Goal: Transaction & Acquisition: Purchase product/service

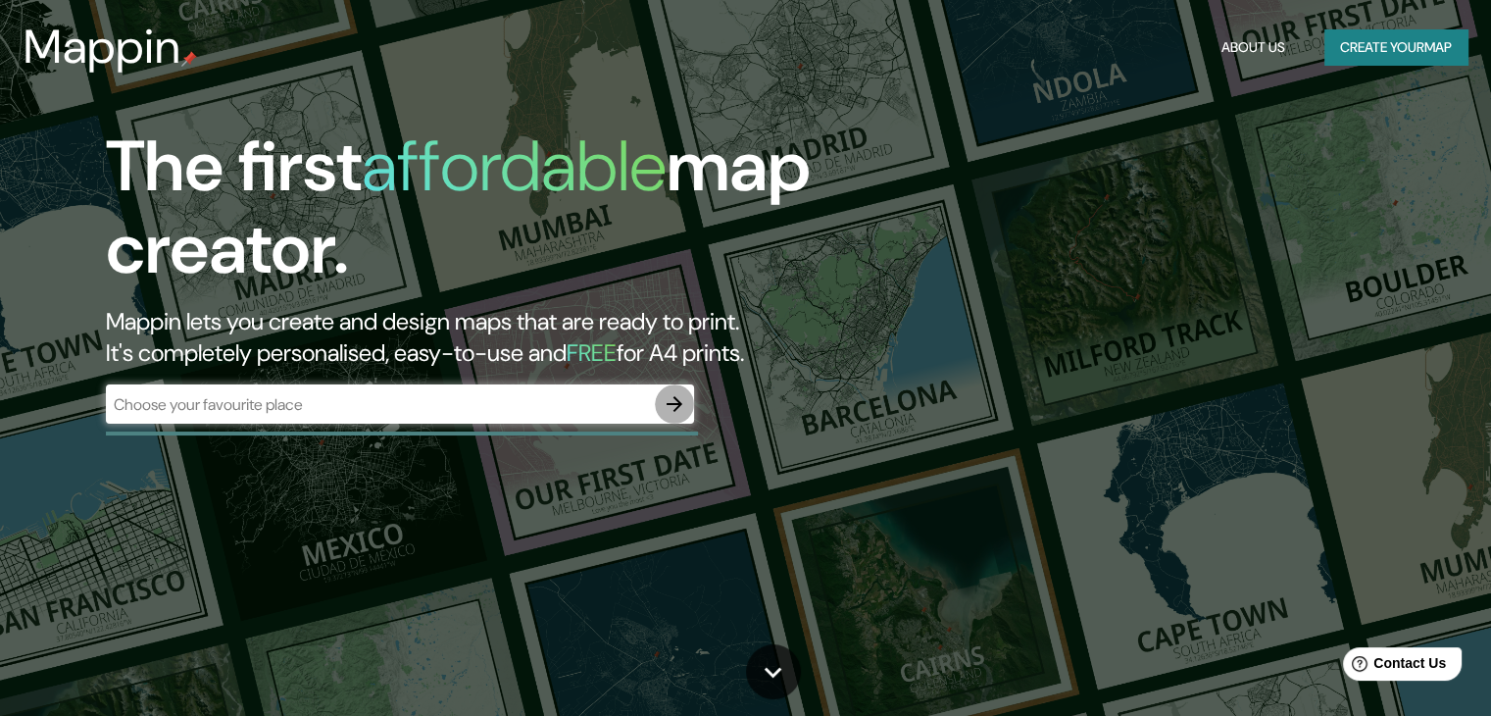
click at [669, 408] on icon "button" at bounding box center [675, 404] width 24 height 24
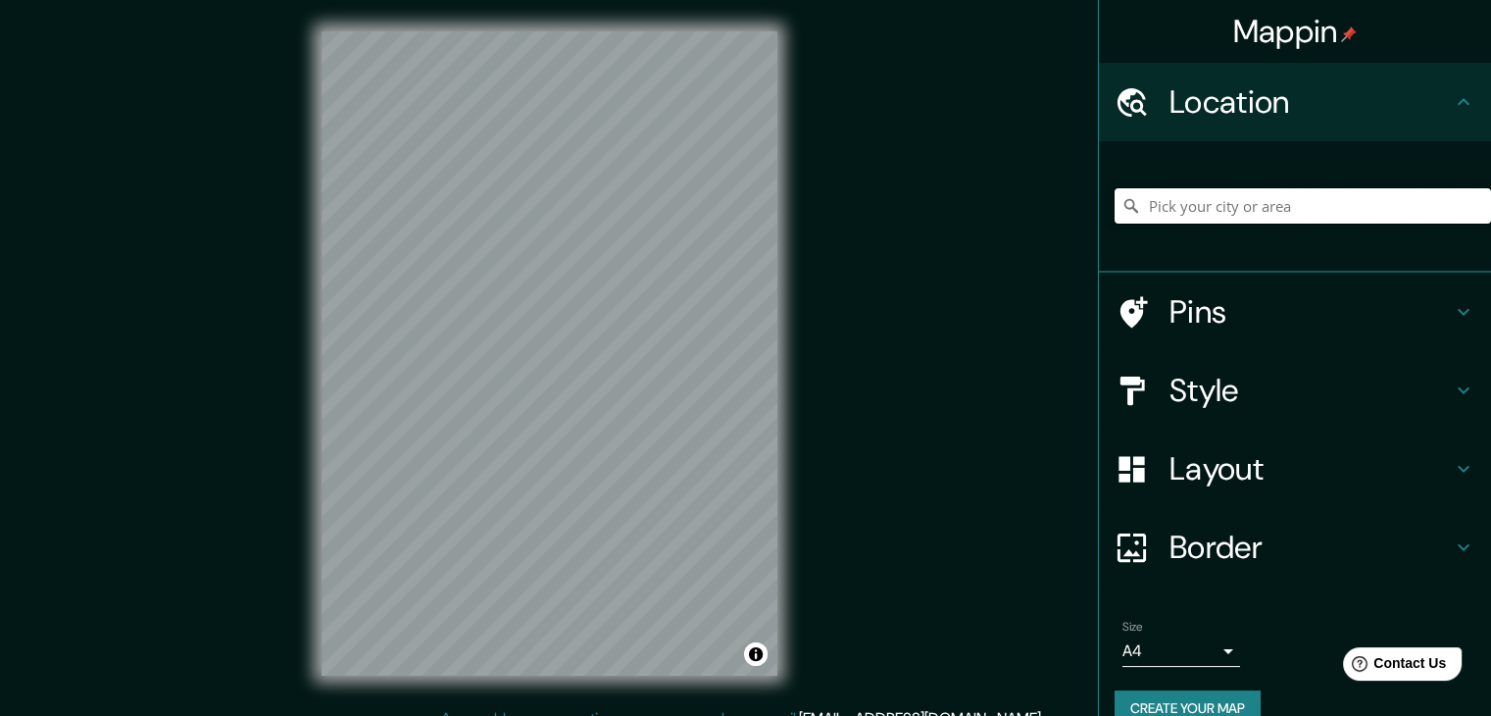
click at [1191, 213] on input "Pick your city or area" at bounding box center [1303, 205] width 377 height 35
type input "[GEOGRAPHIC_DATA]"
click at [1452, 307] on icon at bounding box center [1464, 312] width 24 height 24
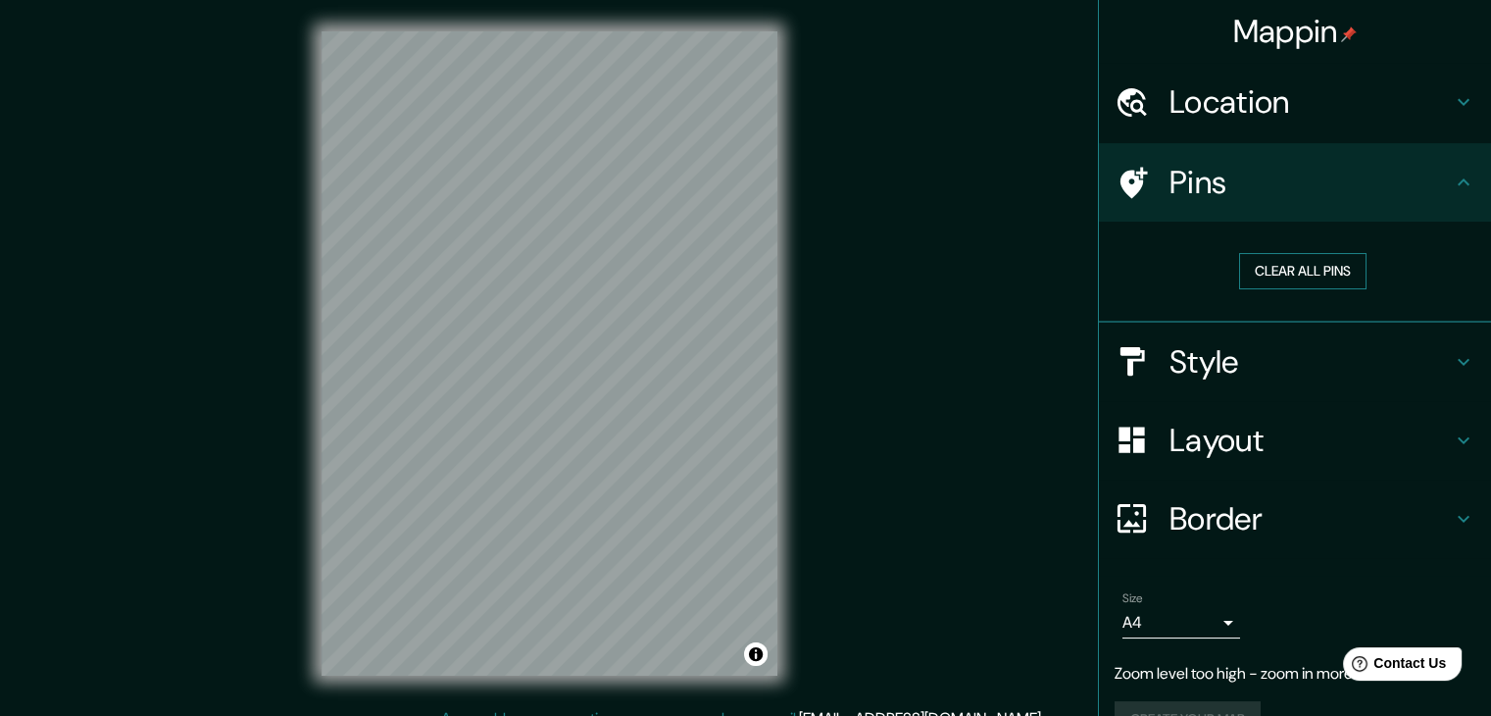
click at [1329, 266] on button "Clear all pins" at bounding box center [1302, 271] width 127 height 36
click at [1285, 256] on button "Clear all pins" at bounding box center [1302, 271] width 127 height 36
click at [1259, 272] on button "Clear all pins" at bounding box center [1302, 271] width 127 height 36
